Goal: Find specific page/section: Find specific page/section

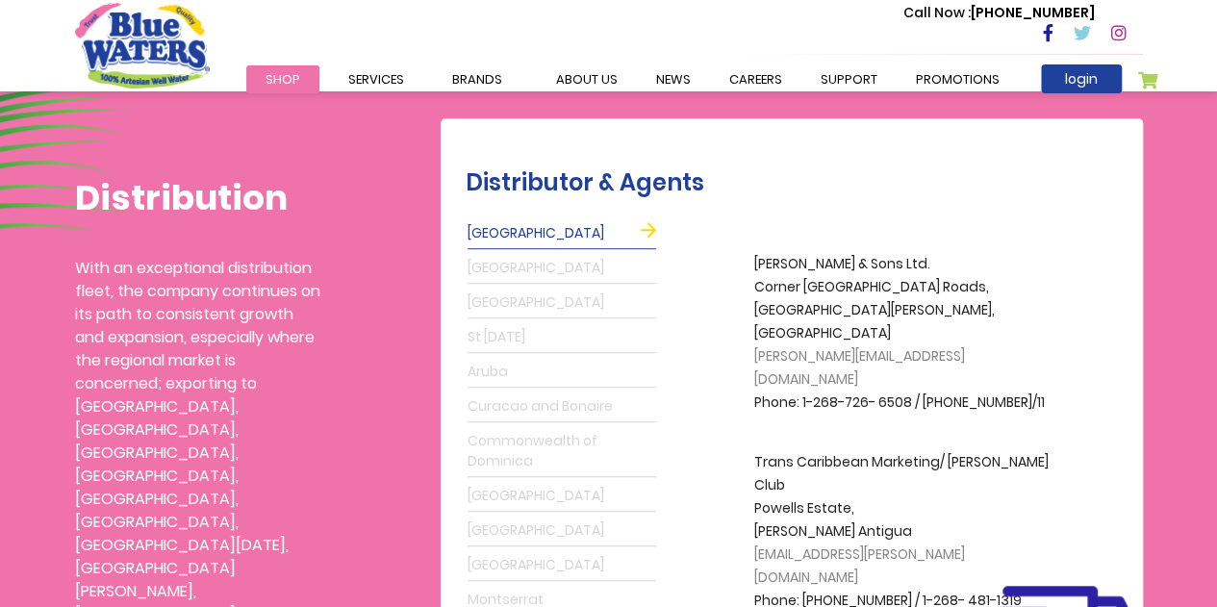
scroll to position [531, 0]
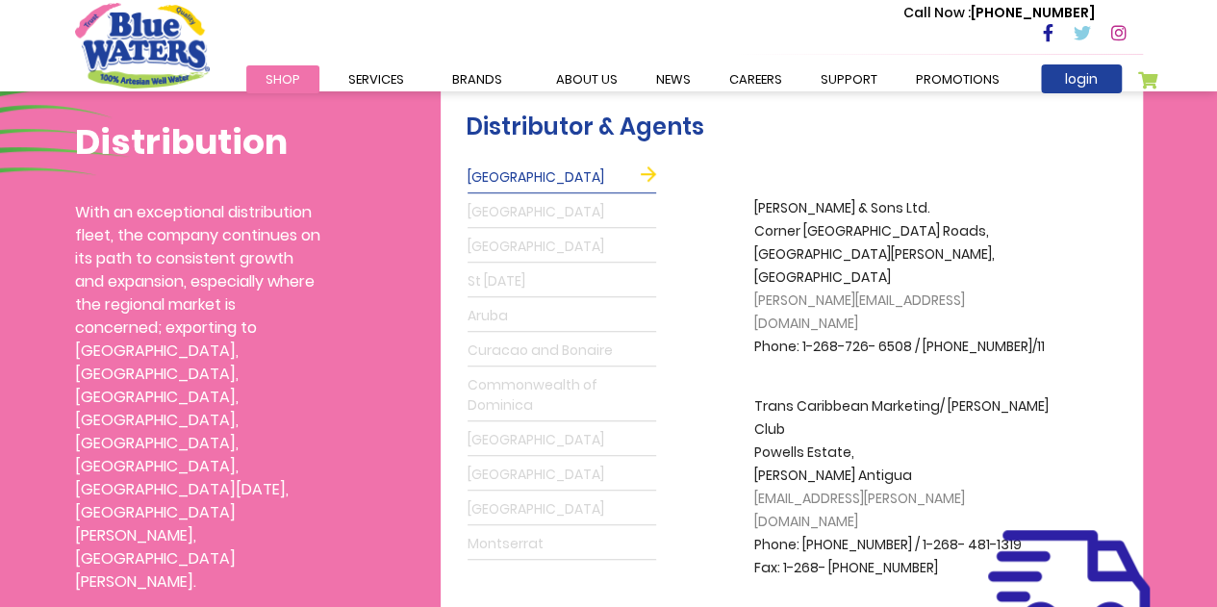
click at [486, 288] on link "St [DATE]" at bounding box center [562, 282] width 189 height 31
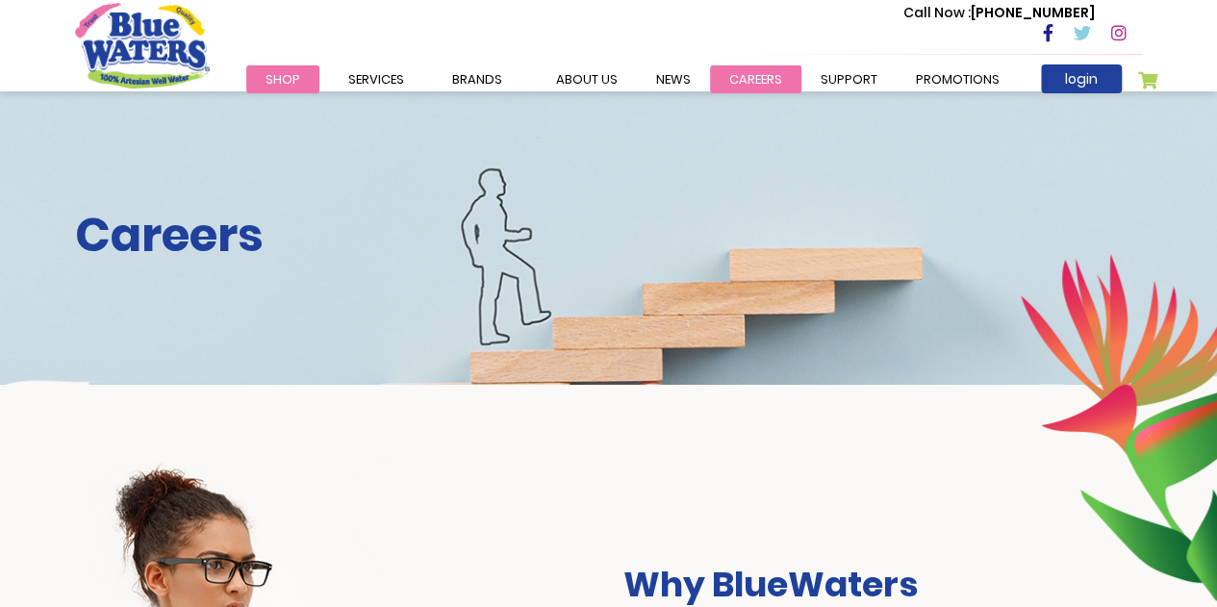
click at [776, 72] on link "careers" at bounding box center [755, 79] width 91 height 28
click at [739, 79] on link "careers" at bounding box center [755, 79] width 91 height 28
